Goal: Find specific page/section: Find specific page/section

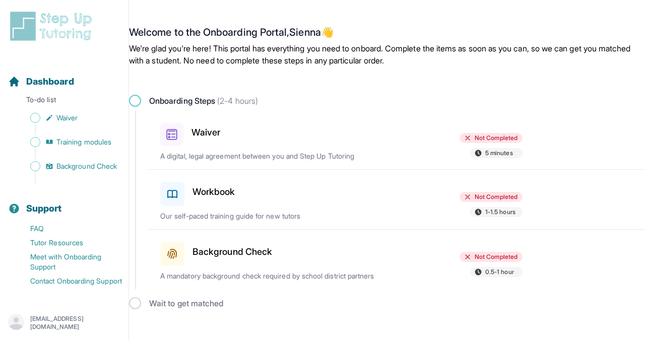
click at [192, 127] on h3 "Waiver" at bounding box center [206, 133] width 29 height 14
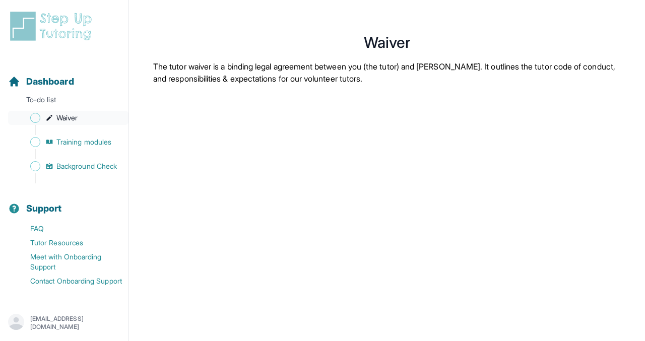
click at [36, 116] on span "Sidebar" at bounding box center [35, 118] width 10 height 10
click at [66, 111] on link "Waiver" at bounding box center [68, 118] width 120 height 14
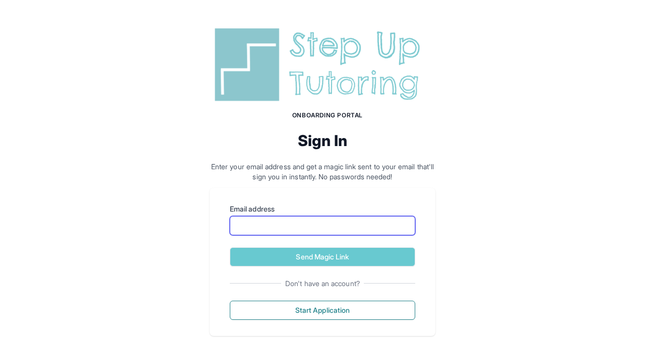
click at [270, 229] on input "Email address" at bounding box center [322, 225] width 185 height 19
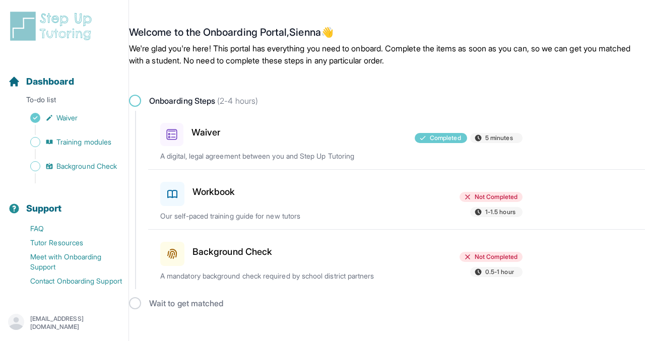
click at [34, 318] on p "[EMAIL_ADDRESS][DOMAIN_NAME]" at bounding box center [75, 323] width 90 height 16
click at [41, 336] on div "[EMAIL_ADDRESS][DOMAIN_NAME] Sign Out" at bounding box center [64, 323] width 129 height 35
click at [197, 195] on h3 "Workbook" at bounding box center [214, 192] width 43 height 14
